Goal: Task Accomplishment & Management: Manage account settings

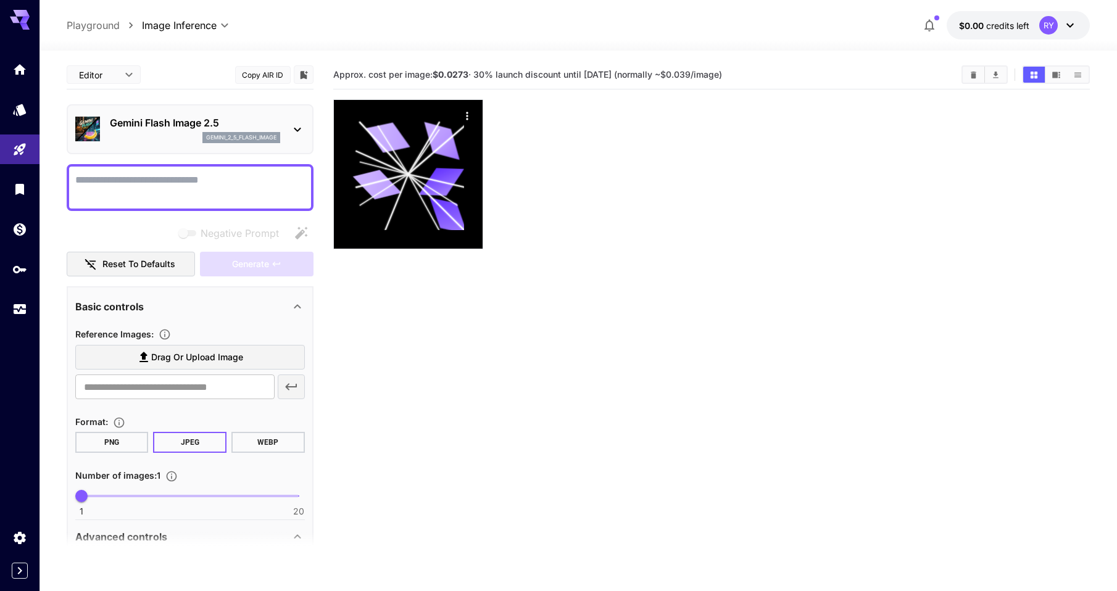
click at [1053, 27] on div "RY" at bounding box center [1049, 25] width 19 height 19
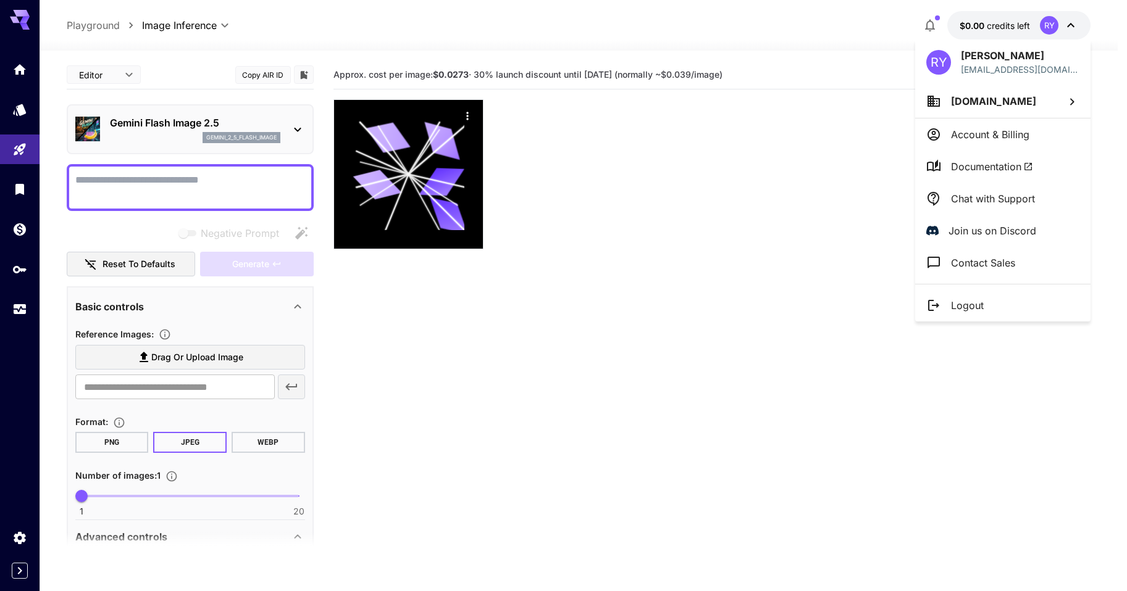
click at [999, 136] on p "Account & Billing" at bounding box center [990, 134] width 78 height 15
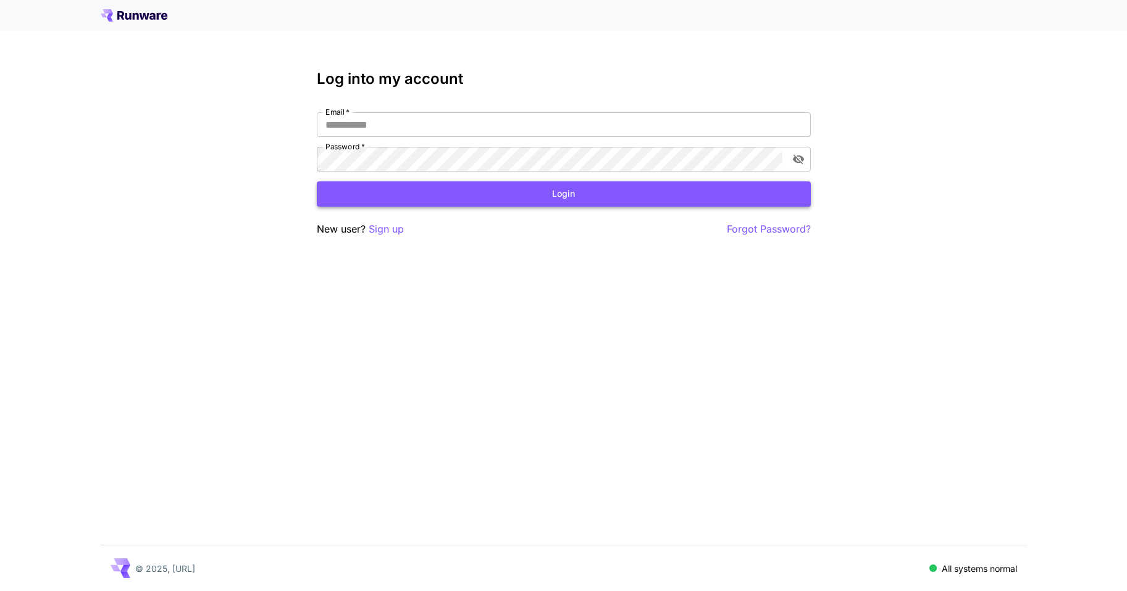
type input "**********"
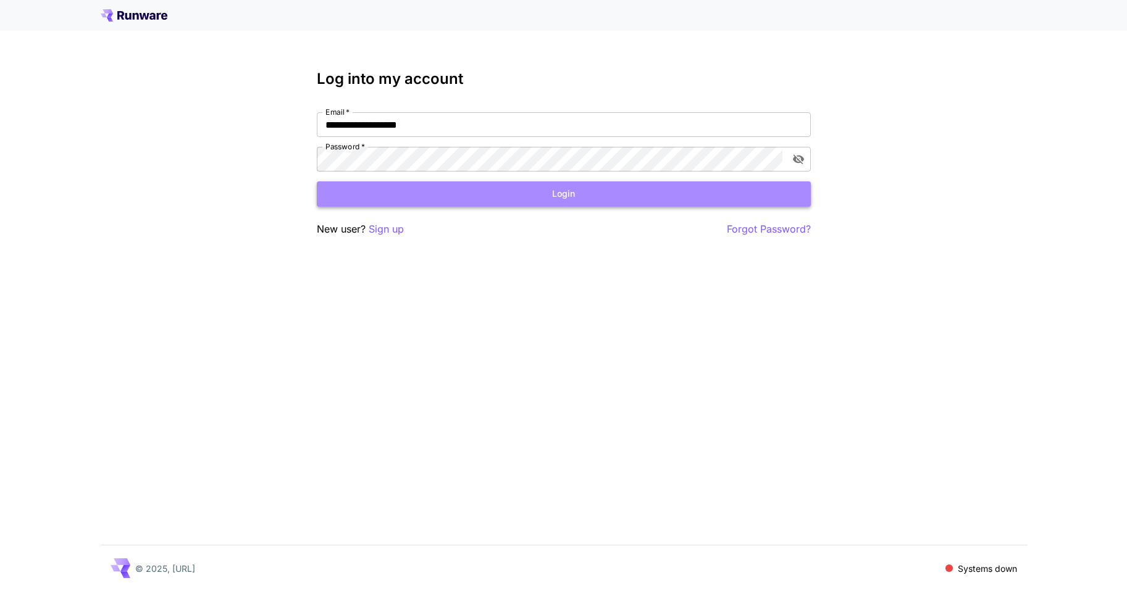
click at [543, 195] on button "Login" at bounding box center [564, 194] width 494 height 25
